Goal: Find specific page/section: Find specific page/section

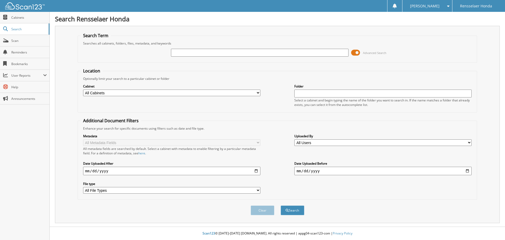
click at [189, 53] on input "text" at bounding box center [259, 53] width 177 height 8
type input "fields [PERSON_NAME]"
click at [296, 209] on button "Search" at bounding box center [293, 210] width 24 height 10
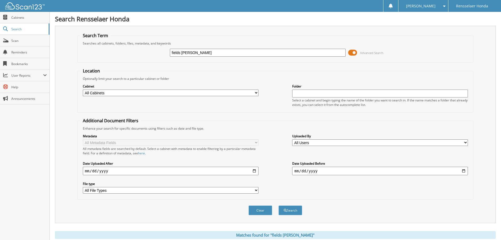
scroll to position [18, 0]
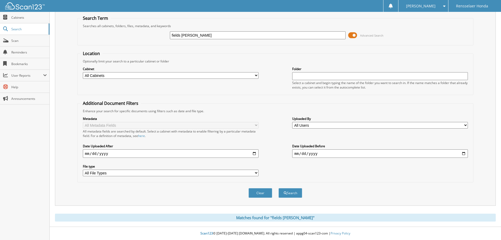
click at [202, 36] on input "fields blanchard" at bounding box center [258, 35] width 176 height 8
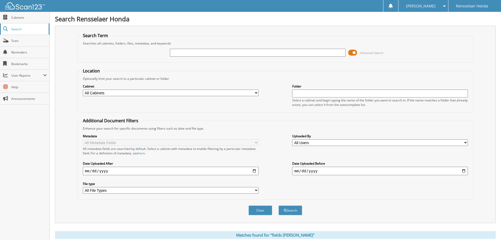
click at [14, 29] on span "Search" at bounding box center [28, 29] width 35 height 4
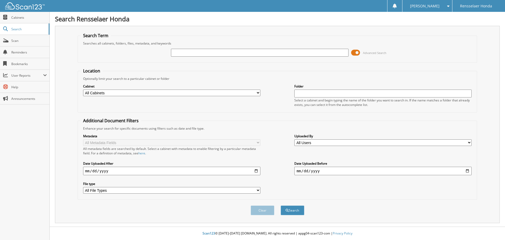
click at [214, 89] on div "Cabinet All Cabinets PARTS Needs Filing" at bounding box center [171, 89] width 177 height 13
click at [209, 92] on select "All Cabinets PARTS Needs Filing" at bounding box center [171, 92] width 177 height 7
click at [24, 19] on span "Cabinets" at bounding box center [29, 17] width 36 height 4
click at [180, 52] on input "text" at bounding box center [259, 53] width 177 height 8
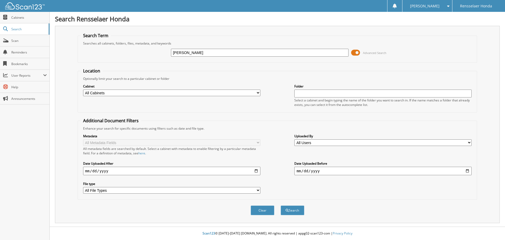
type input "[PERSON_NAME]"
click at [281, 205] on button "Search" at bounding box center [293, 210] width 24 height 10
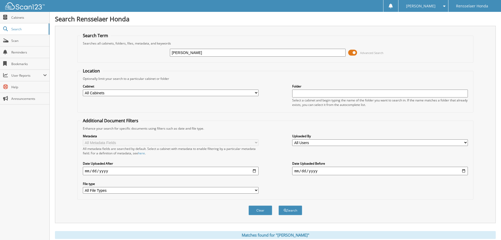
scroll to position [18, 0]
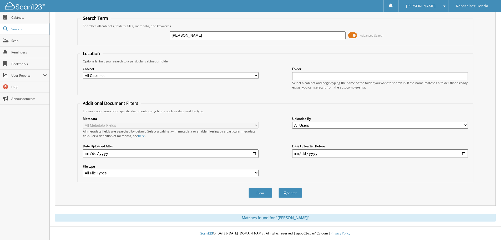
click at [199, 33] on input "[PERSON_NAME]" at bounding box center [258, 35] width 176 height 8
click at [106, 41] on div "Advanced Search" at bounding box center [275, 35] width 391 height 14
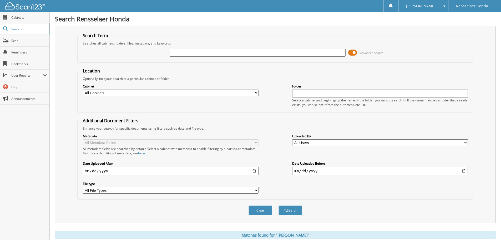
click at [487, 21] on h1 "Search Rensselaer Honda" at bounding box center [275, 18] width 441 height 9
click at [18, 52] on span "Reminders" at bounding box center [29, 52] width 36 height 4
